Goal: Task Accomplishment & Management: Complete application form

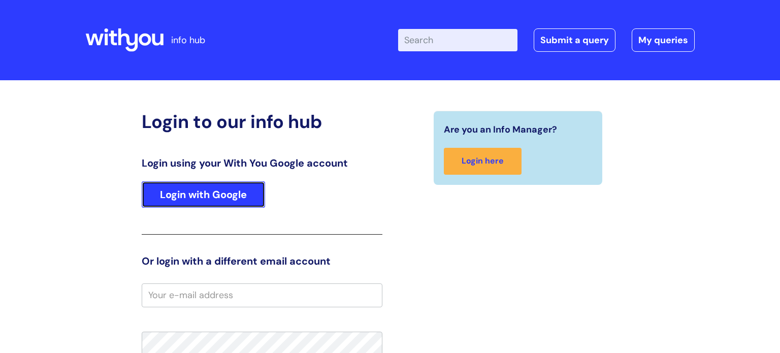
click at [223, 203] on link "Login with Google" at bounding box center [203, 194] width 123 height 26
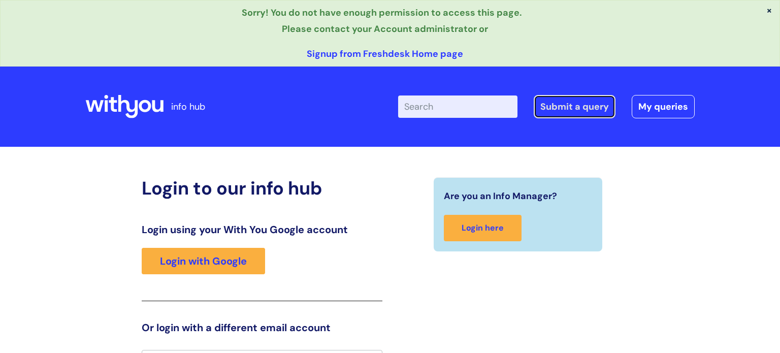
click at [589, 115] on link "Submit a query" at bounding box center [575, 106] width 82 height 23
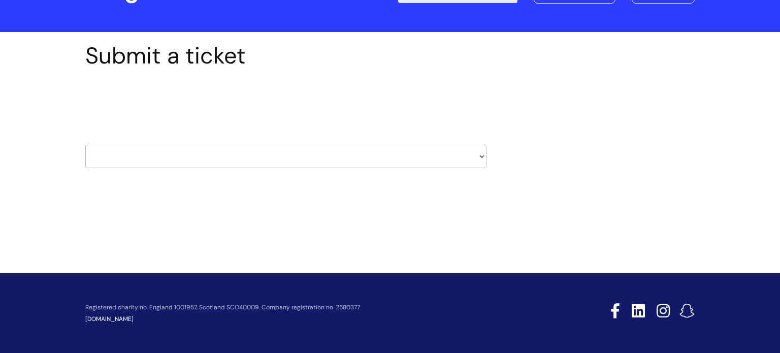
scroll to position [49, 0]
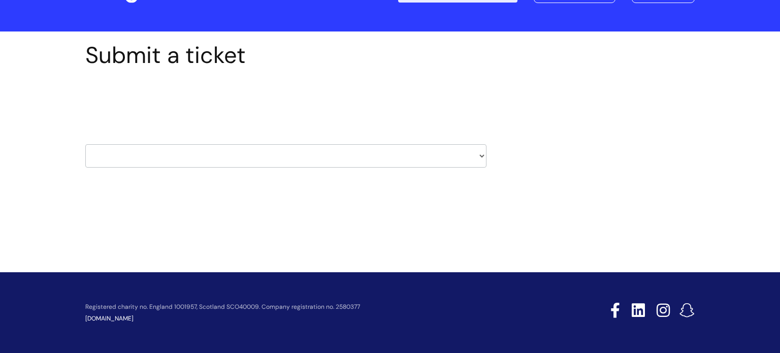
click at [467, 157] on select "HR / People IT and Support Clinical Drug Alerts Finance Accounts Data Support T…" at bounding box center [285, 155] width 401 height 23
select select "it_and_support"
click at [85, 144] on select "HR / People IT and Support Clinical Drug Alerts Finance Accounts Data Support T…" at bounding box center [285, 155] width 401 height 23
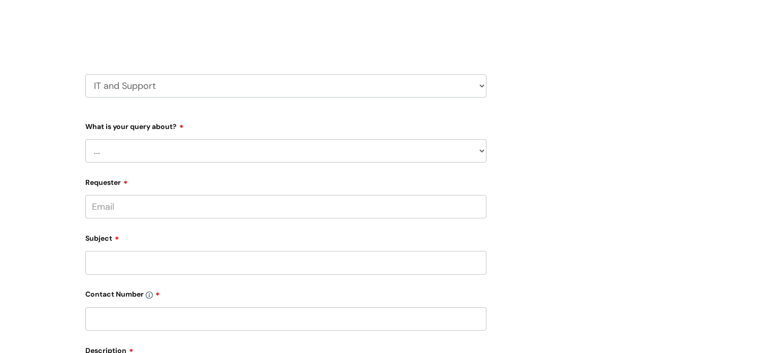
scroll to position [122, 0]
click at [405, 151] on select "... Mobile Phone Reset & MFA Accounts, Starters and Leavers IT Hardware issue I…" at bounding box center [285, 147] width 401 height 23
select select "I need help logging in"
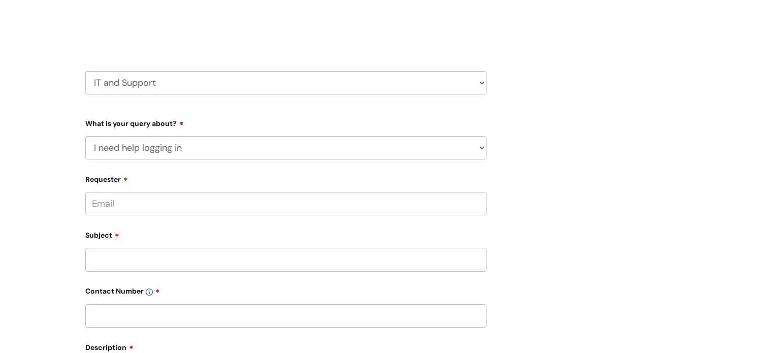
click at [85, 136] on select "... Mobile Phone Reset & MFA Accounts, Starters and Leavers IT Hardware issue I…" at bounding box center [285, 147] width 401 height 23
click at [391, 204] on select "... I need help logging into my laptop/chromebook I need access or help logging…" at bounding box center [289, 199] width 393 height 23
select select "I need access or help logging into a system, including Single Sign On"
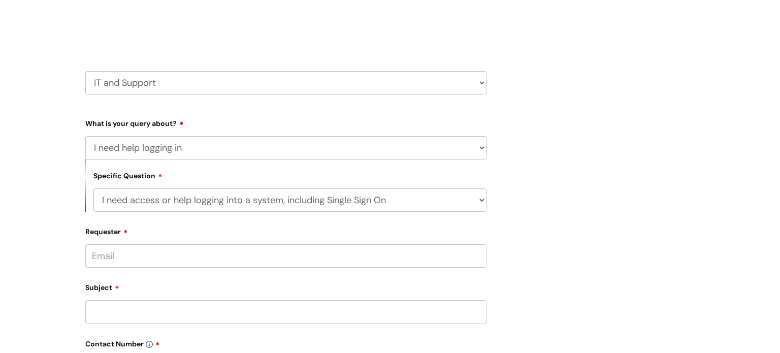
click at [93, 188] on select "... I need help logging into my laptop/chromebook I need access or help logging…" at bounding box center [289, 199] width 393 height 23
click at [374, 258] on select "... Nebula Halo IT Portal PCMIS Ulysses iTrent CJSM NHS email Summary Care Reco…" at bounding box center [289, 252] width 393 height 23
select select "Concur"
click at [93, 241] on select "... Nebula Halo IT Portal PCMIS Ulysses iTrent CJSM NHS email Summary Care Reco…" at bounding box center [289, 252] width 393 height 23
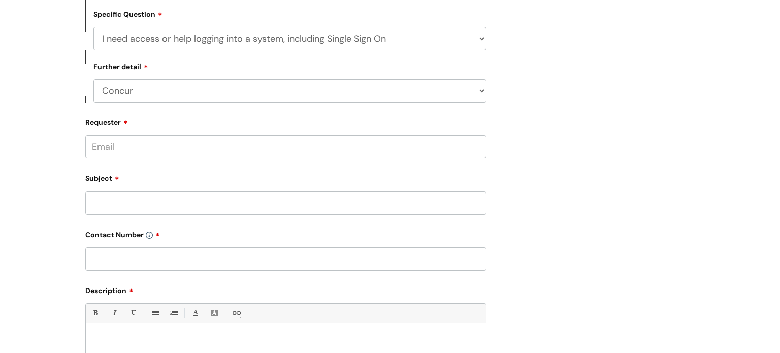
click at [362, 149] on input "Requester" at bounding box center [285, 146] width 401 height 23
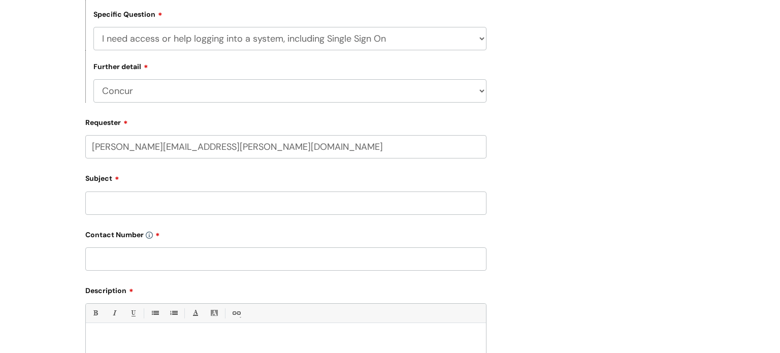
type input "matthew.dodd@wearewithyou.org.uk"
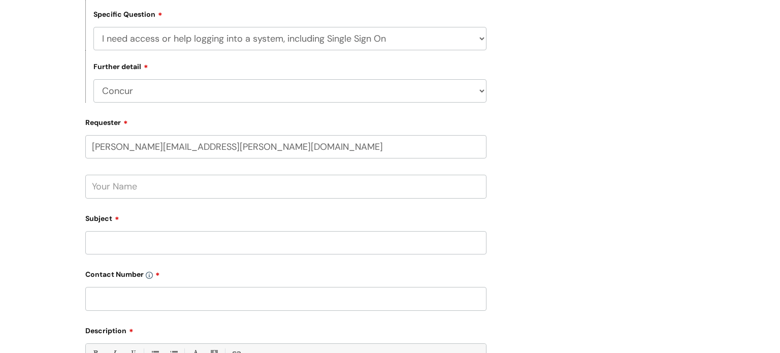
click at [278, 183] on input "text" at bounding box center [285, 186] width 401 height 23
type input "Matthew Dodd"
click at [197, 242] on input "Subject" at bounding box center [285, 242] width 401 height 23
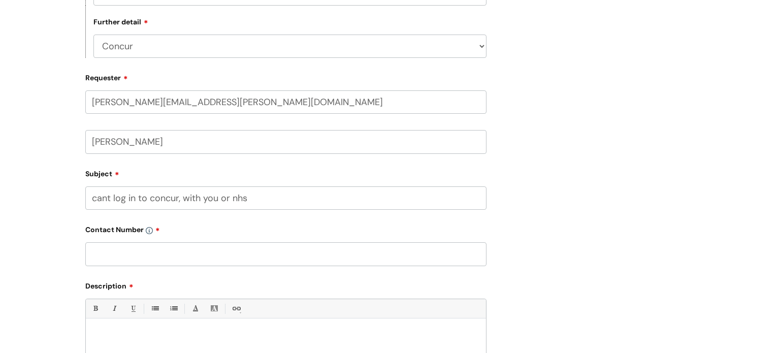
scroll to position [332, 0]
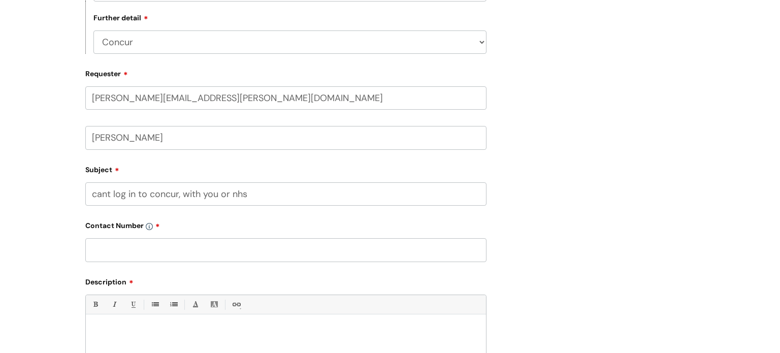
type input "cant log in to concur, with you or nhs"
click at [232, 253] on input "text" at bounding box center [285, 249] width 401 height 23
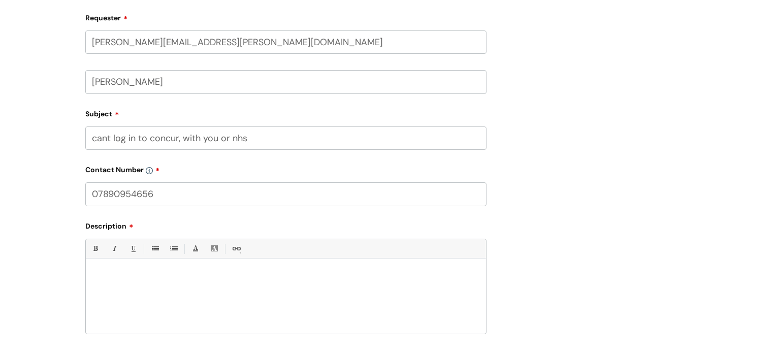
scroll to position [460, 0]
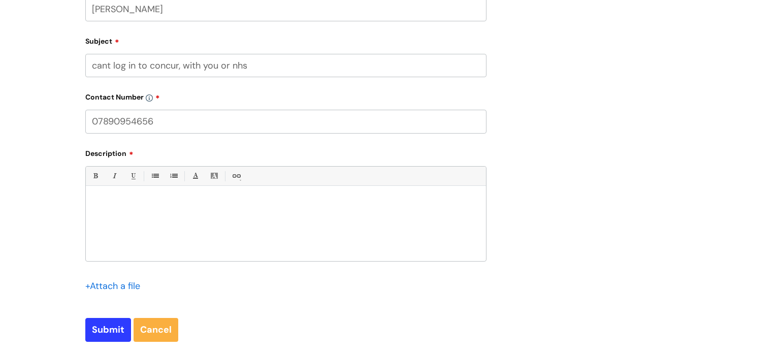
type input "07890954656"
click at [259, 228] on div at bounding box center [286, 226] width 400 height 70
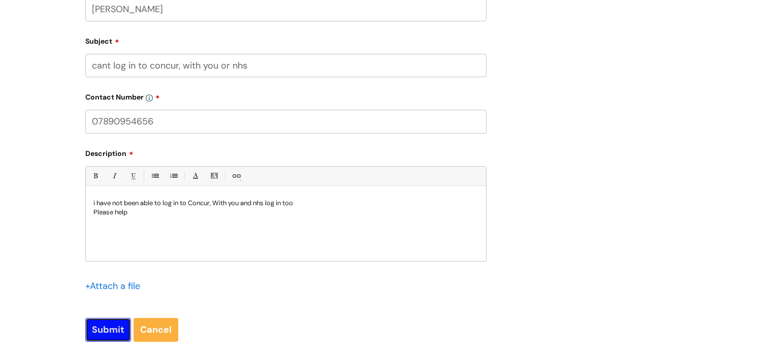
click at [114, 327] on input "Submit" at bounding box center [108, 329] width 46 height 23
type input "Please Wait..."
